Goal: Task Accomplishment & Management: Manage account settings

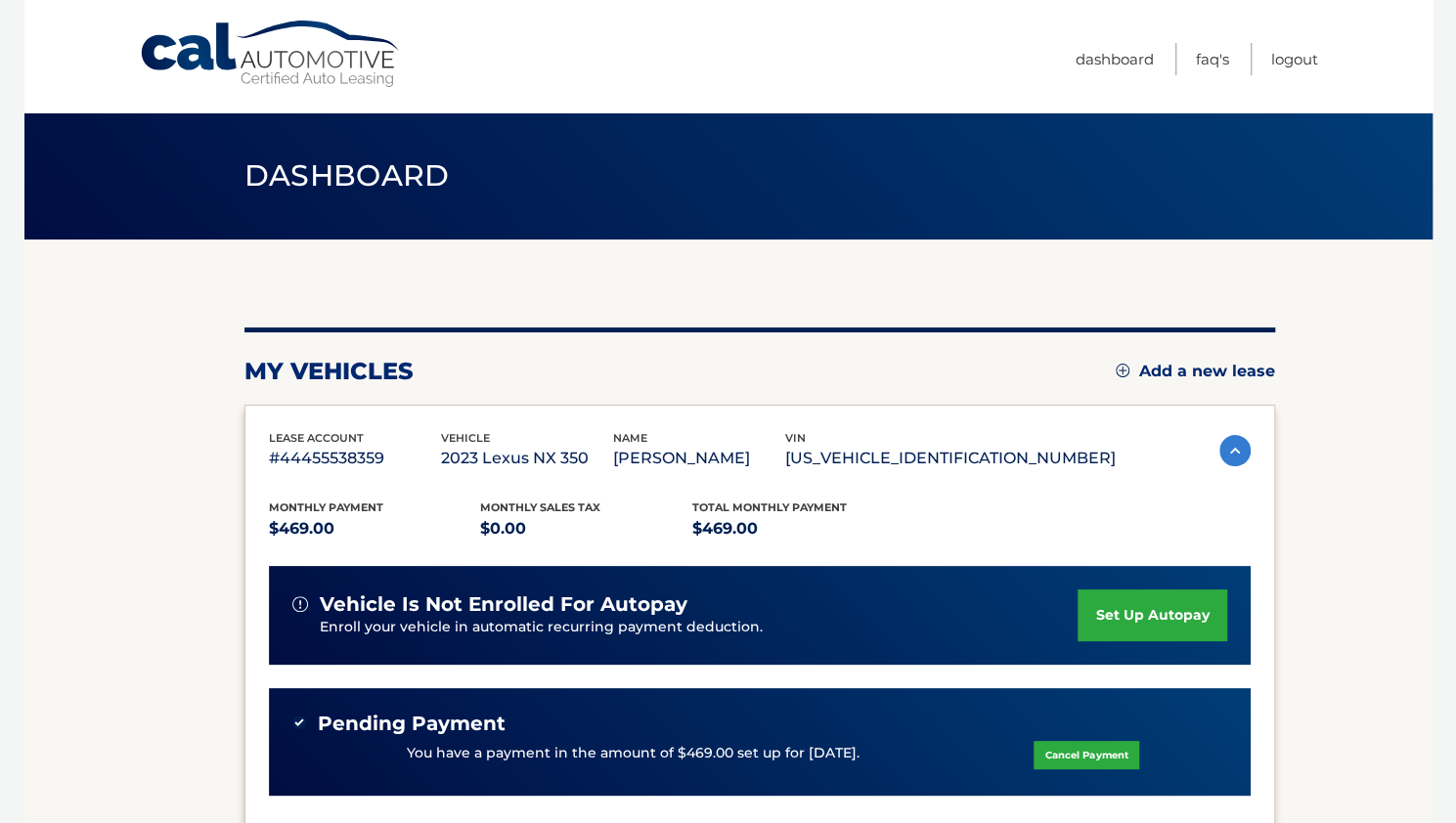
click at [1298, 38] on ul "Dashboard FAQ's Logout" at bounding box center [1197, 56] width 243 height 112
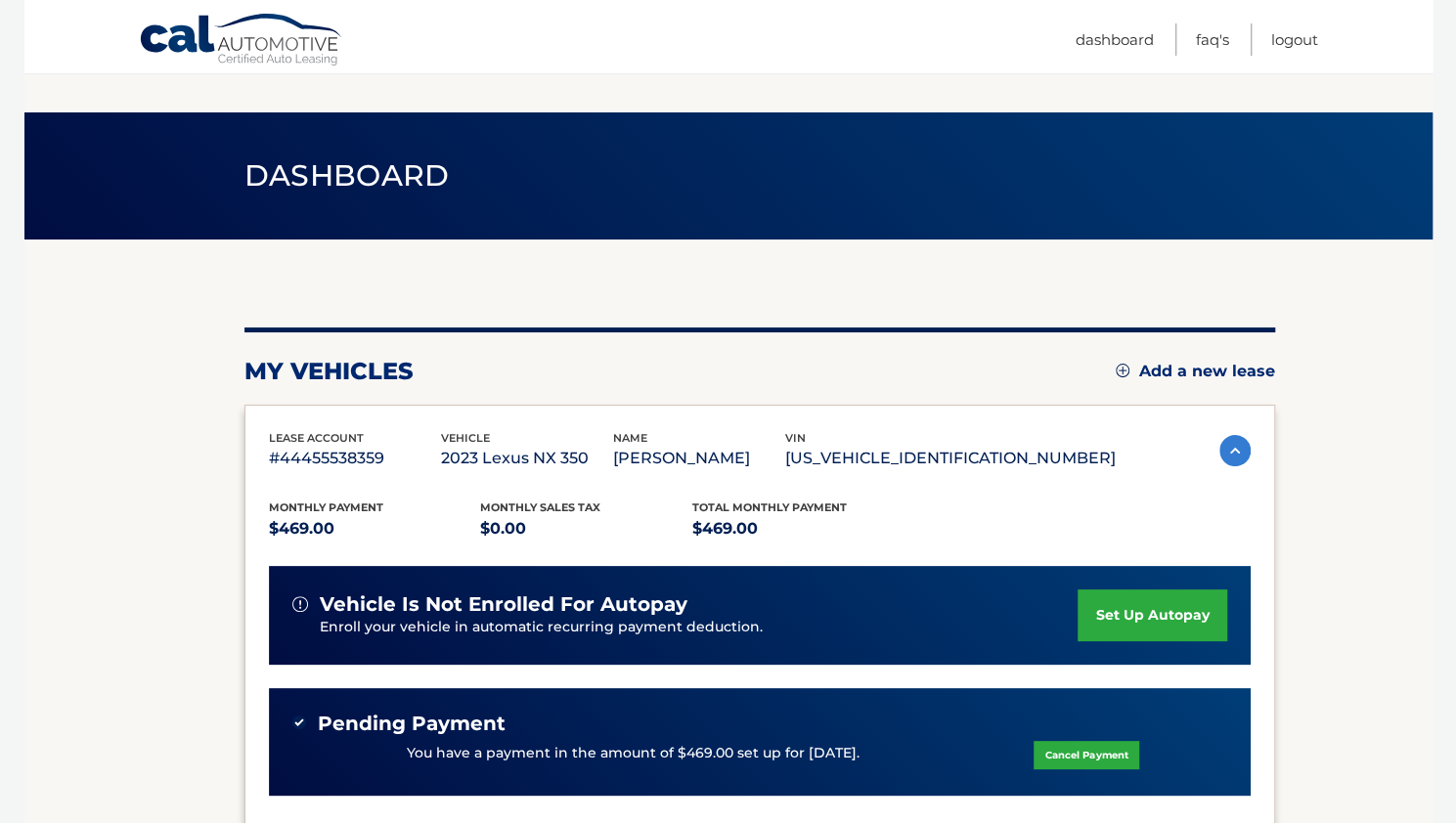
scroll to position [294, 0]
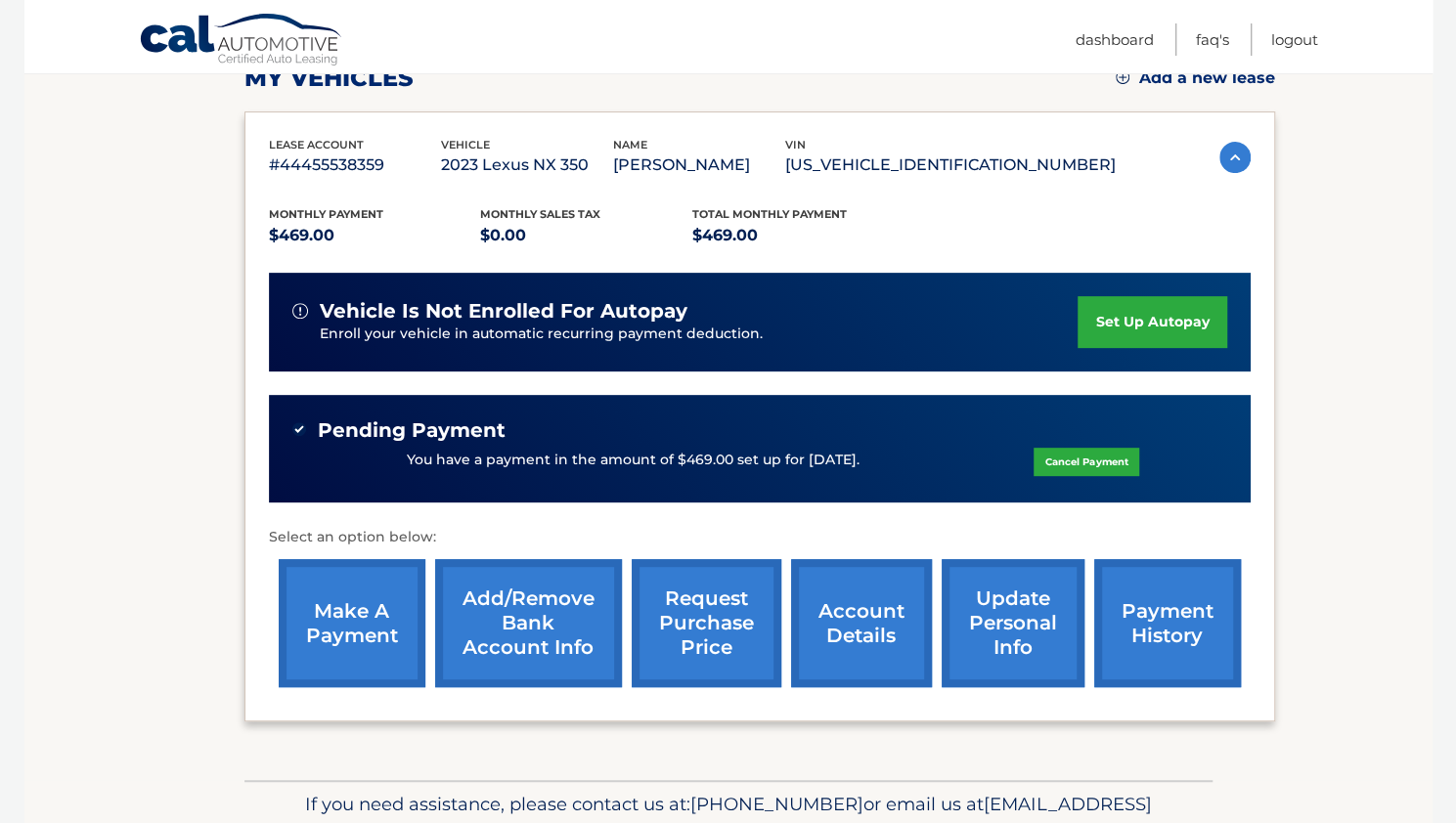
click at [862, 609] on link "account details" at bounding box center [861, 623] width 140 height 128
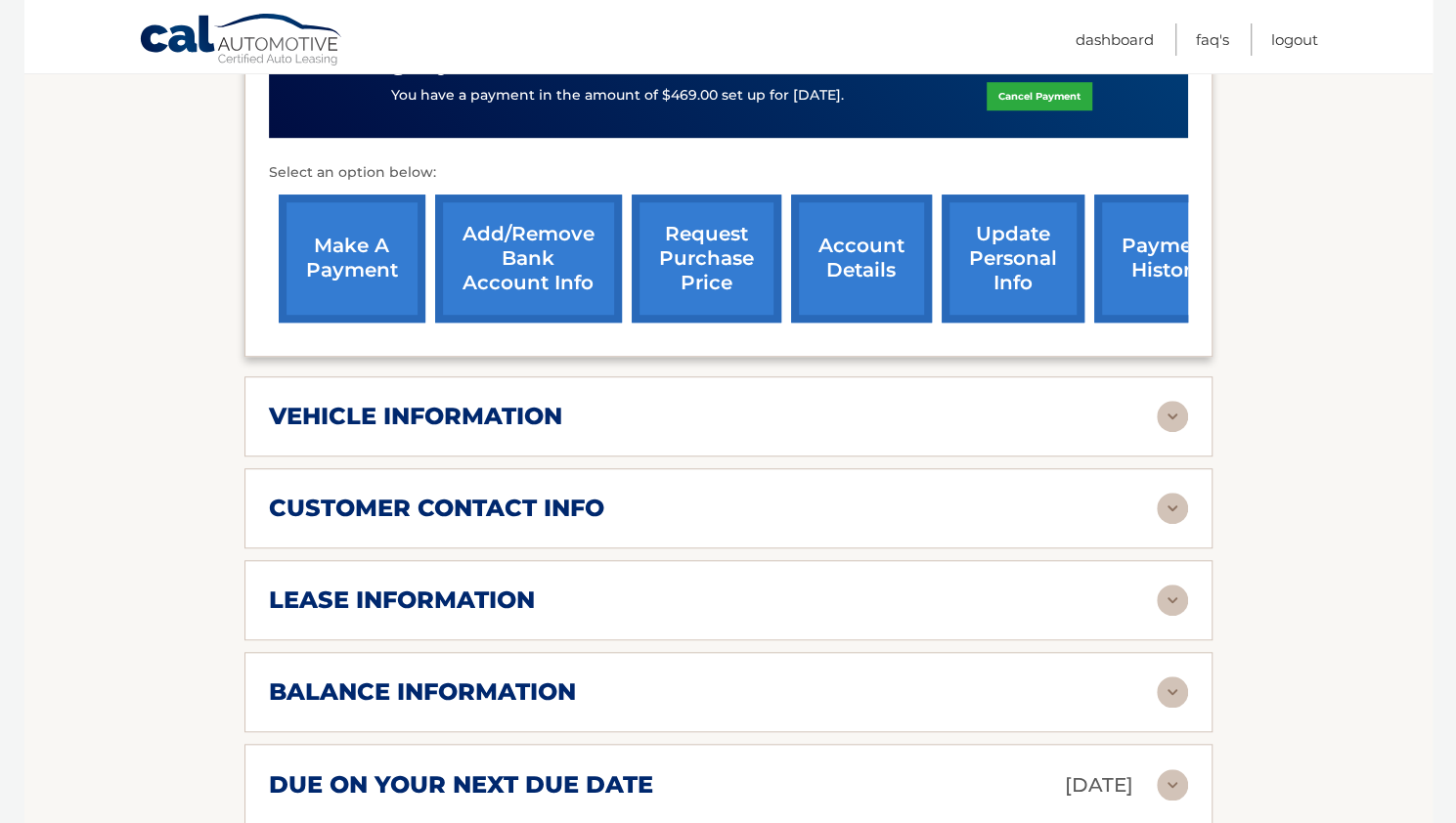
scroll to position [782, 0]
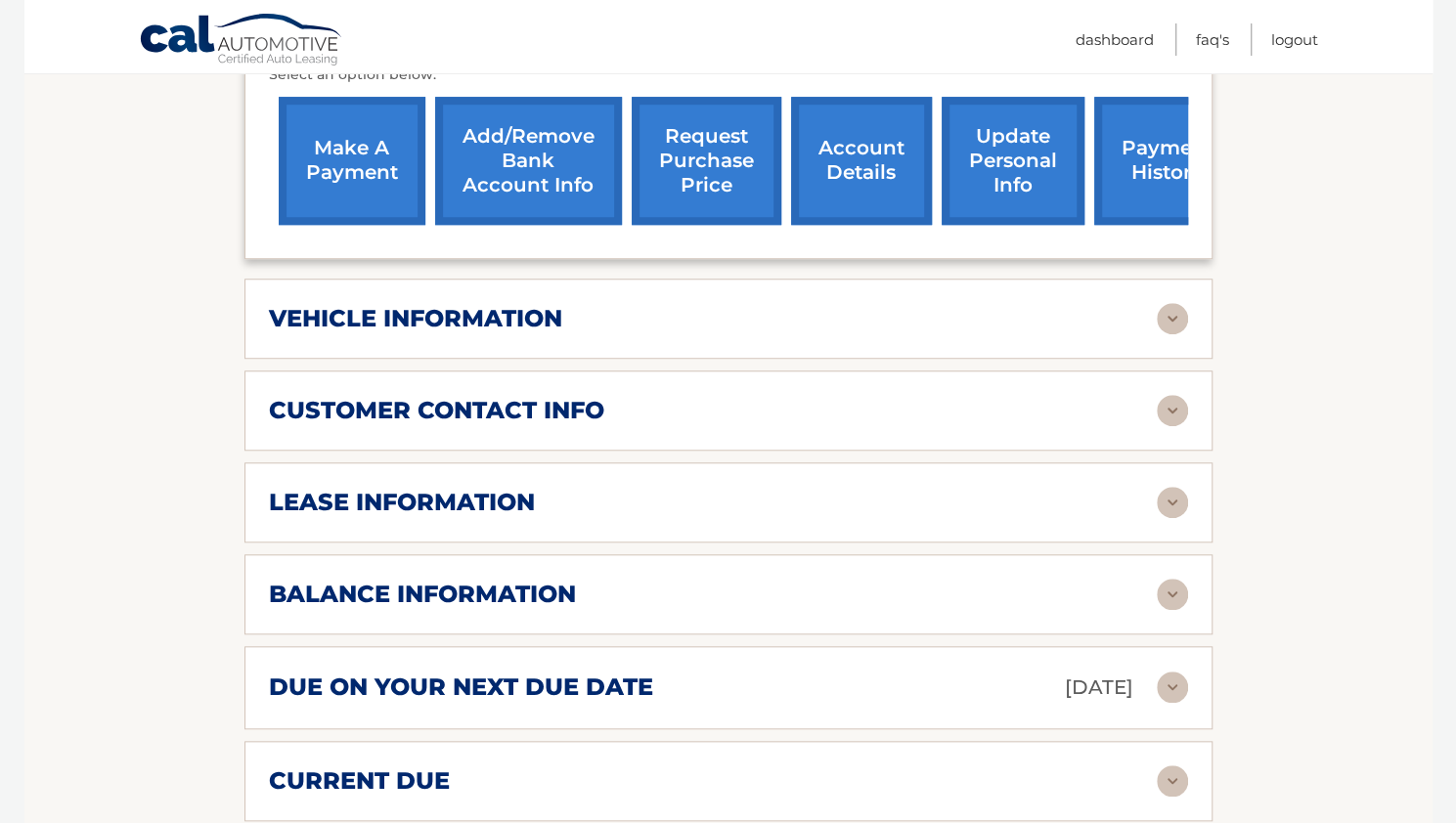
click at [1176, 487] on img at bounding box center [1171, 502] width 31 height 31
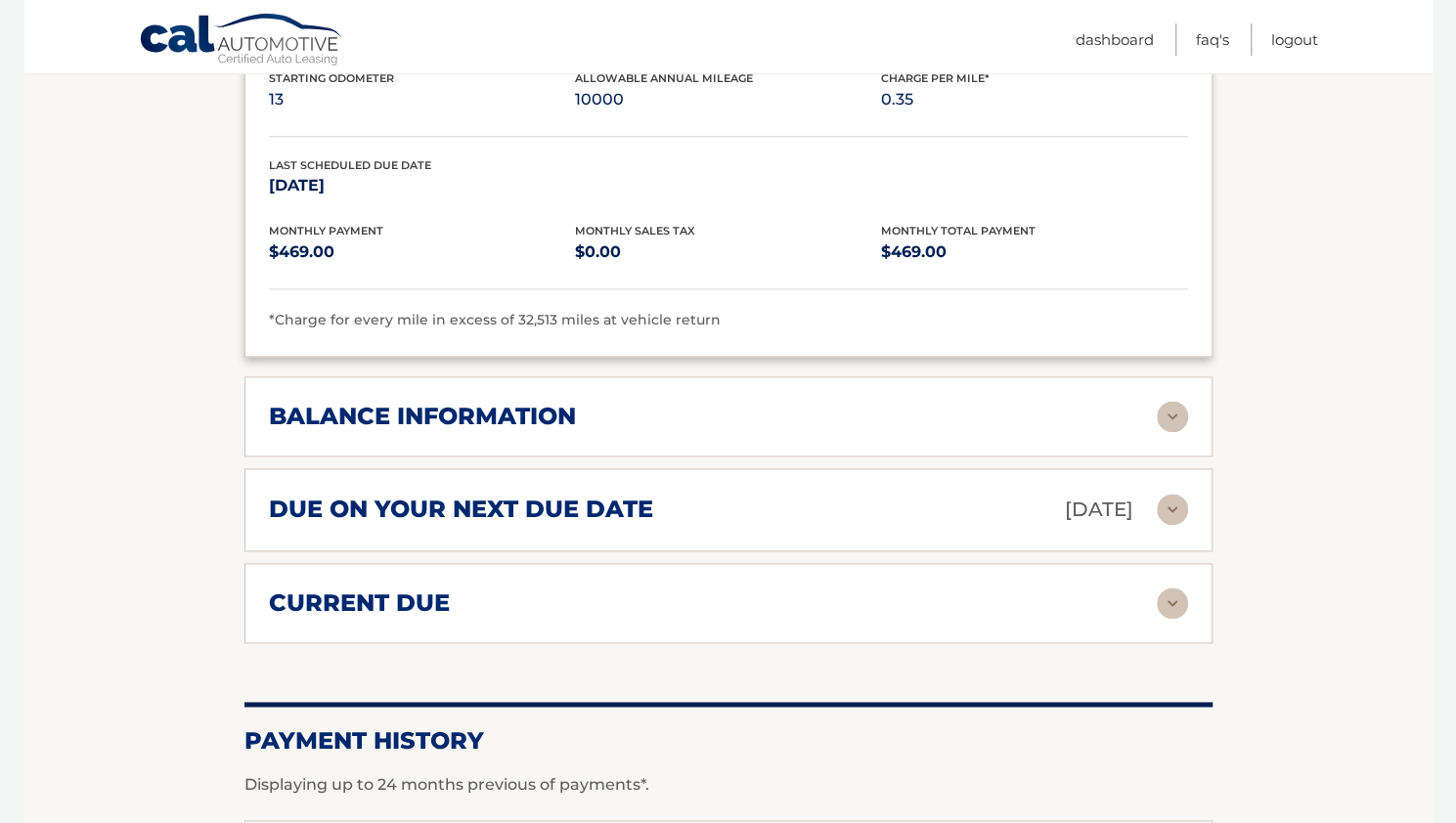
scroll to position [1368, 0]
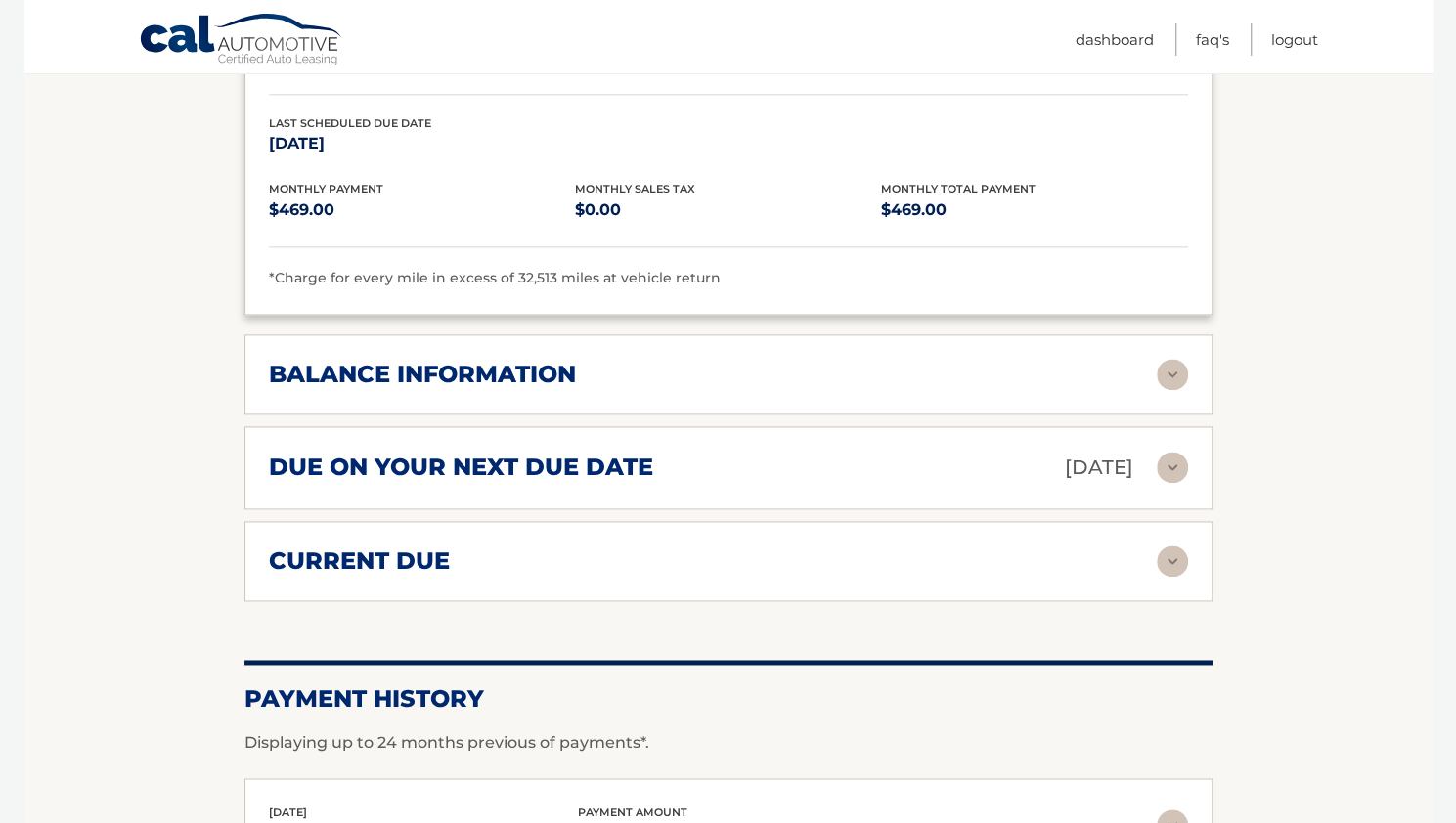
click at [1161, 370] on img at bounding box center [1171, 374] width 31 height 31
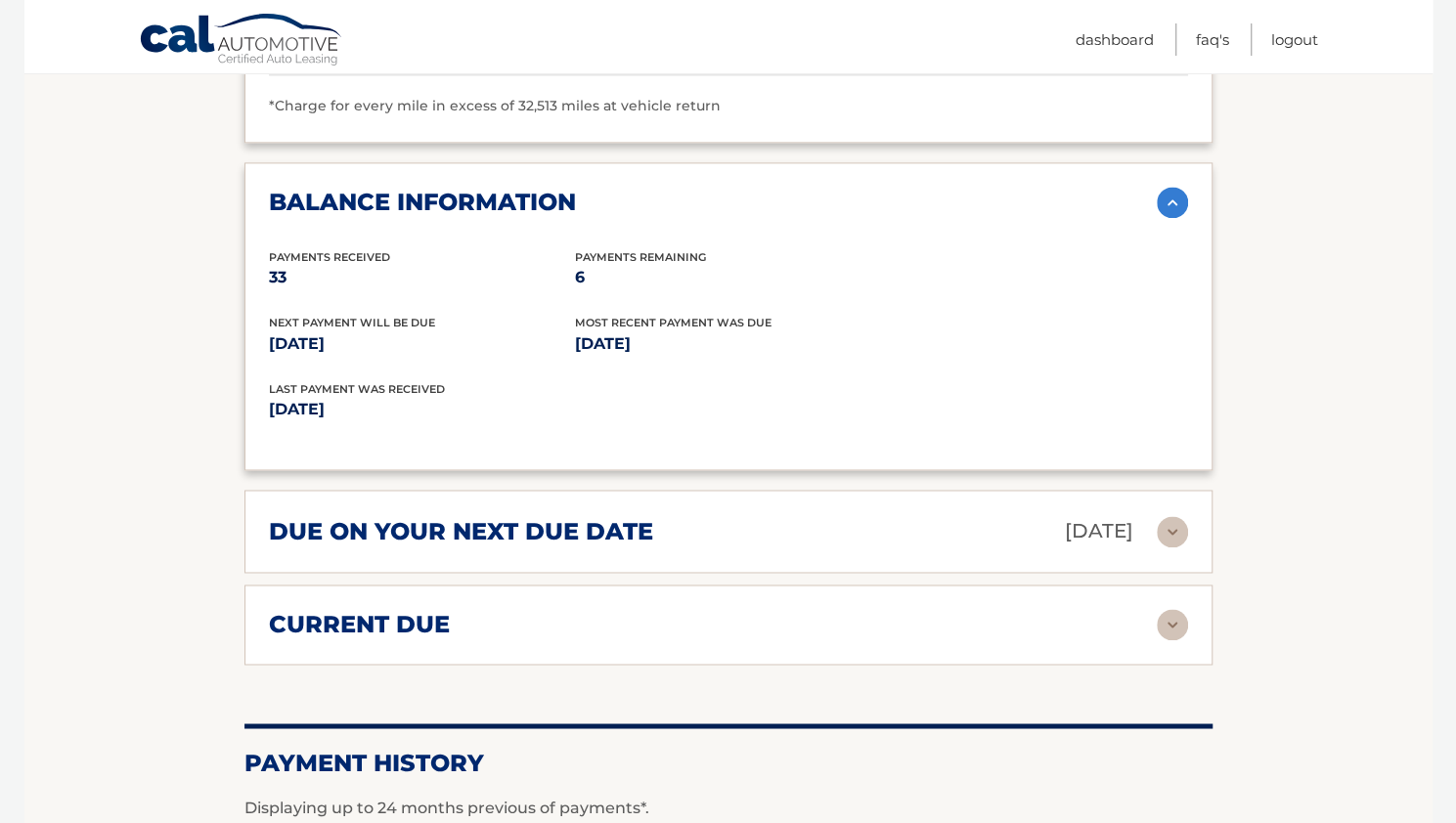
scroll to position [1452, 0]
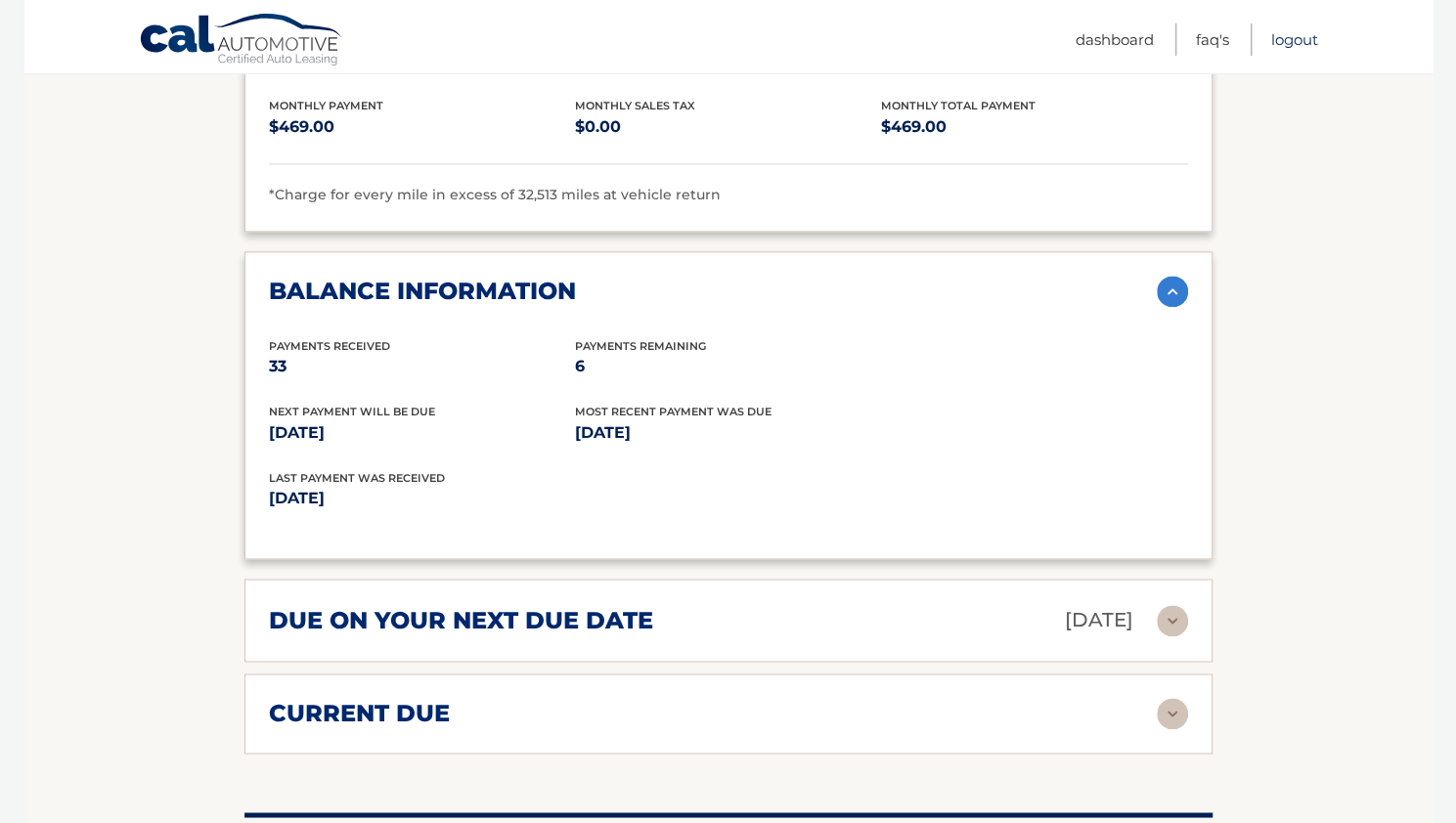
click at [1290, 38] on link "Logout" at bounding box center [1294, 40] width 47 height 32
